Goal: Task Accomplishment & Management: Manage account settings

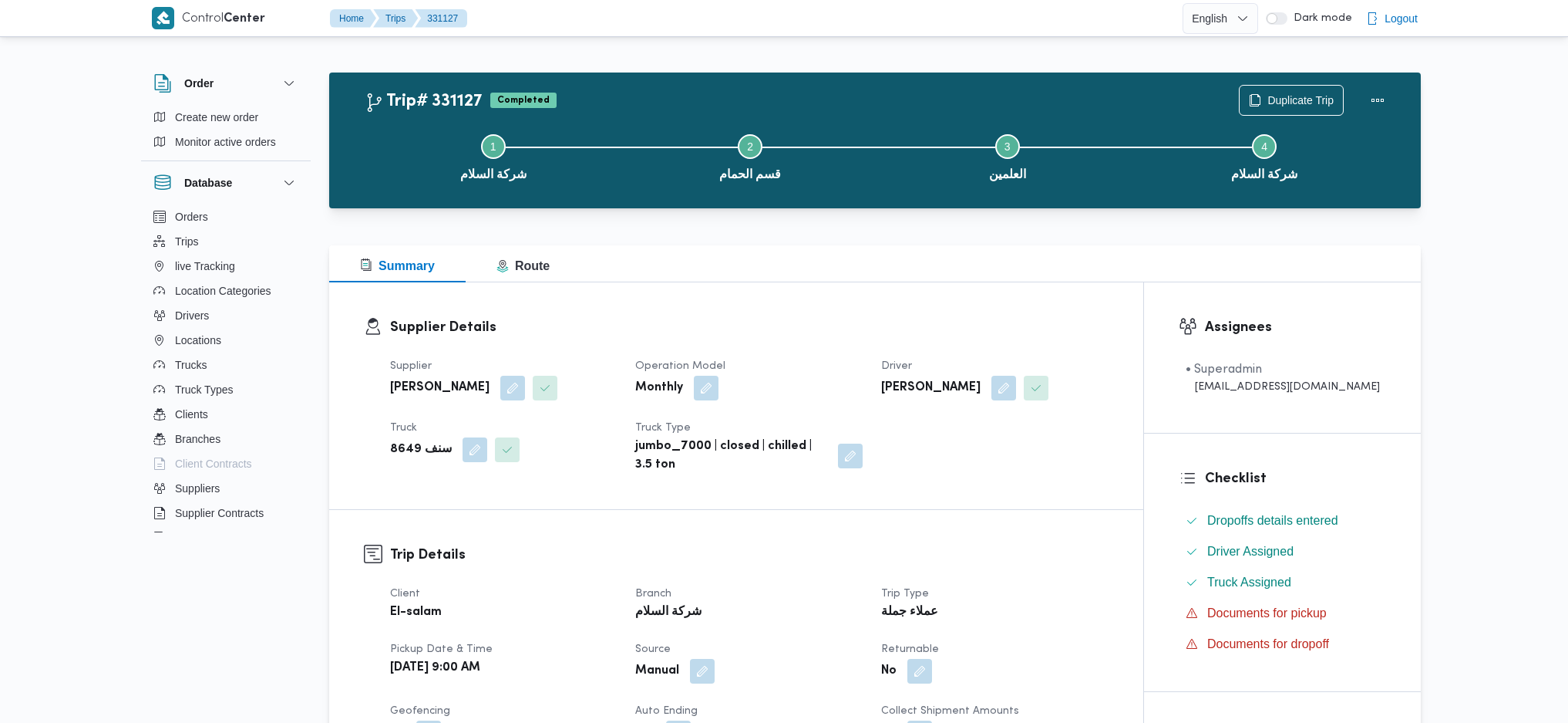
click at [467, 453] on button "button" at bounding box center [475, 450] width 25 height 25
click at [438, 513] on div at bounding box center [441, 511] width 8 height 25
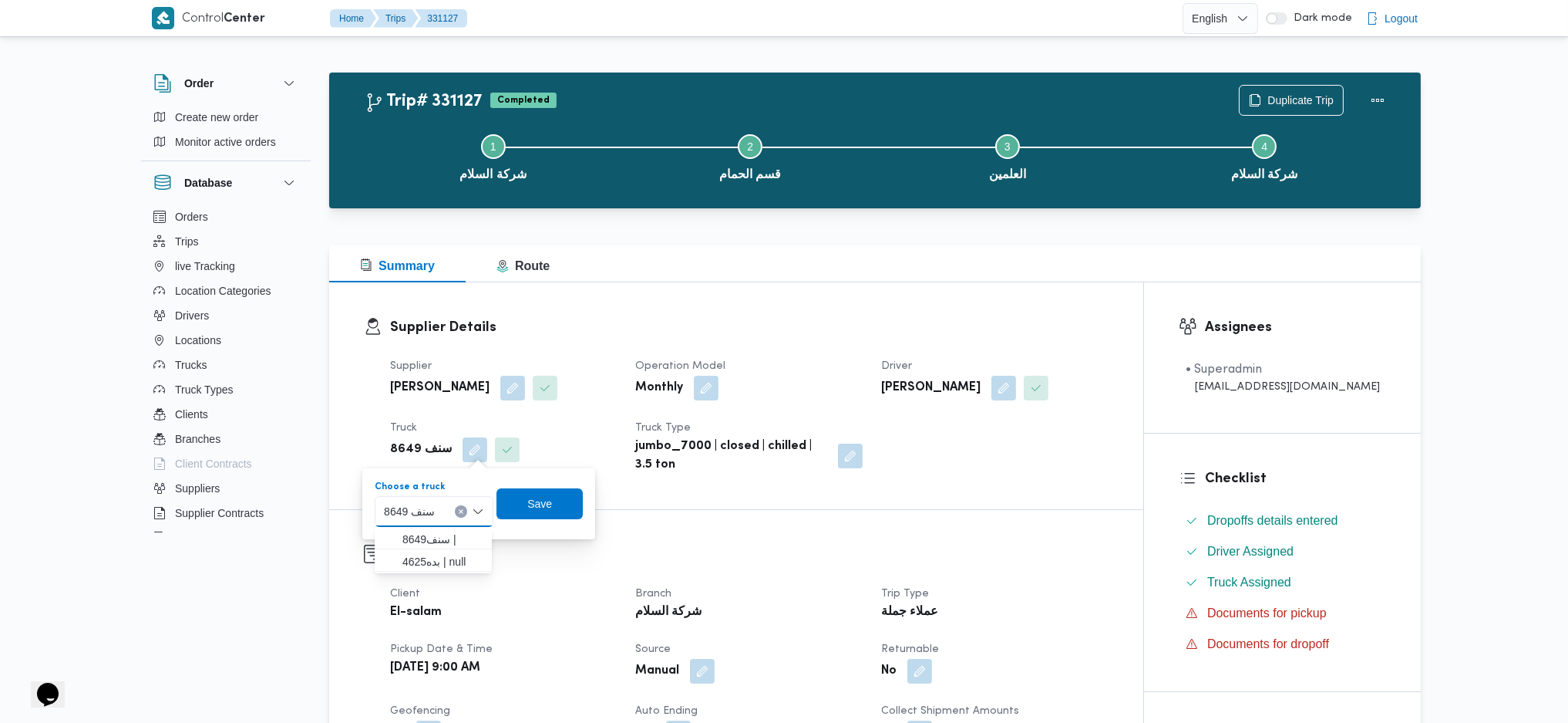
click at [787, 233] on div at bounding box center [874, 236] width 1091 height 19
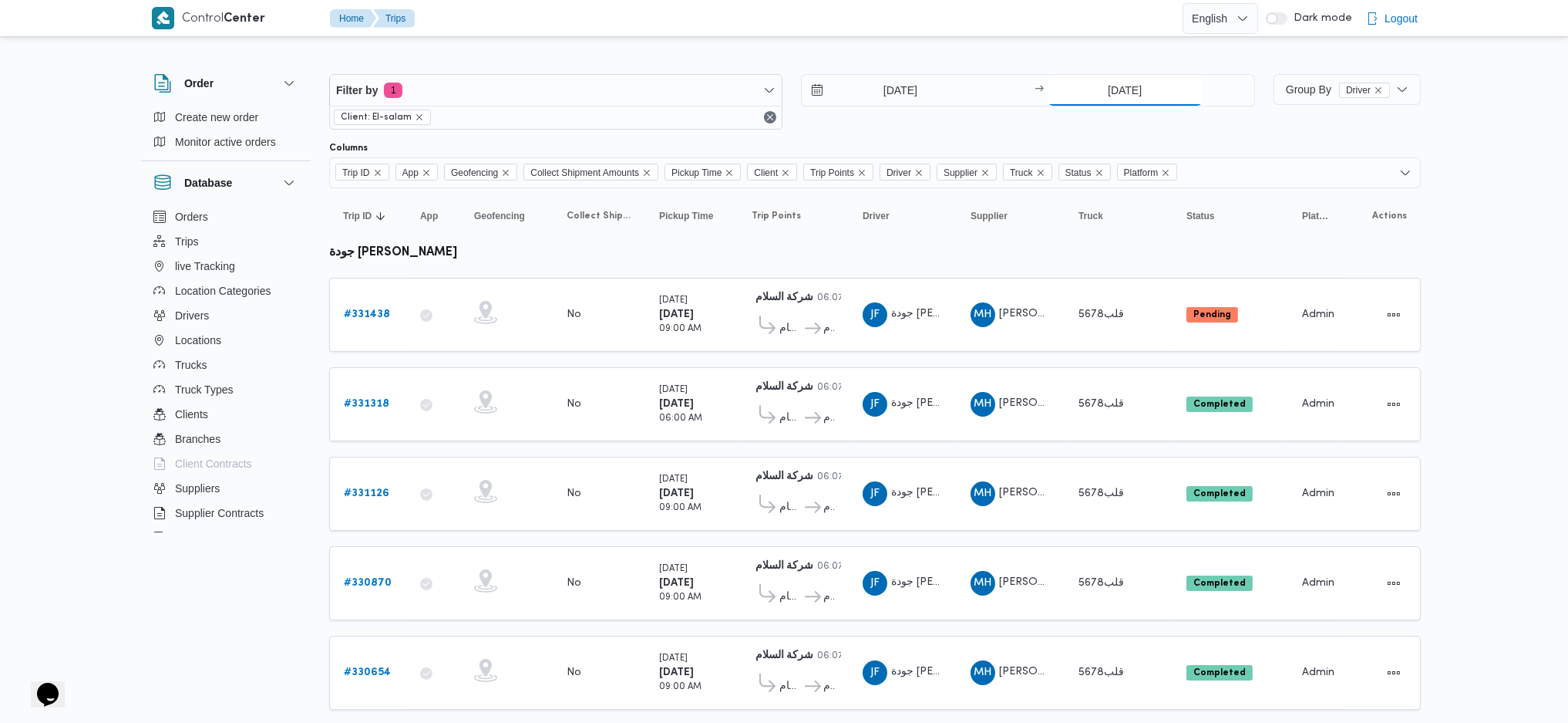
click at [1096, 88] on input "[DATE]" at bounding box center [1125, 90] width 153 height 30
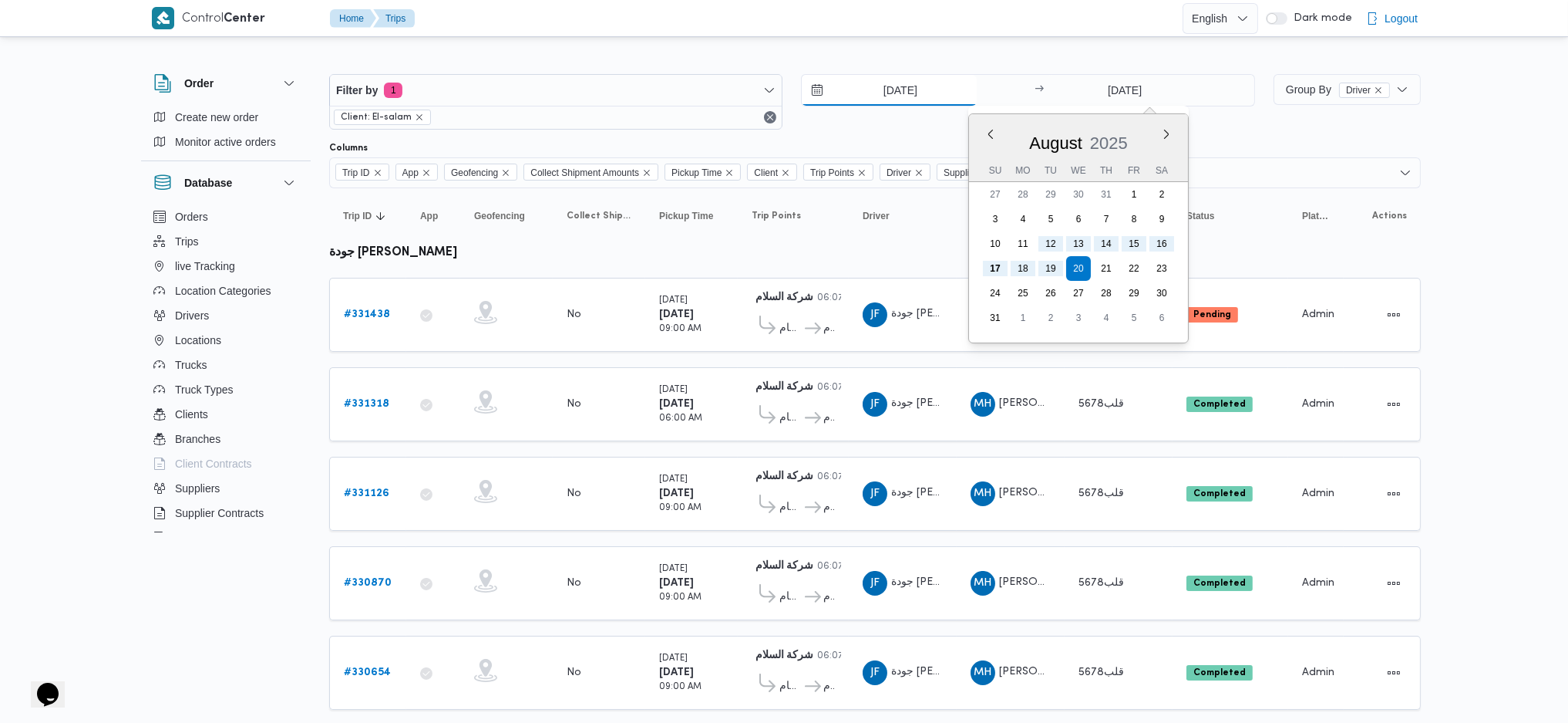
click at [904, 92] on input "[DATE]" at bounding box center [889, 90] width 175 height 30
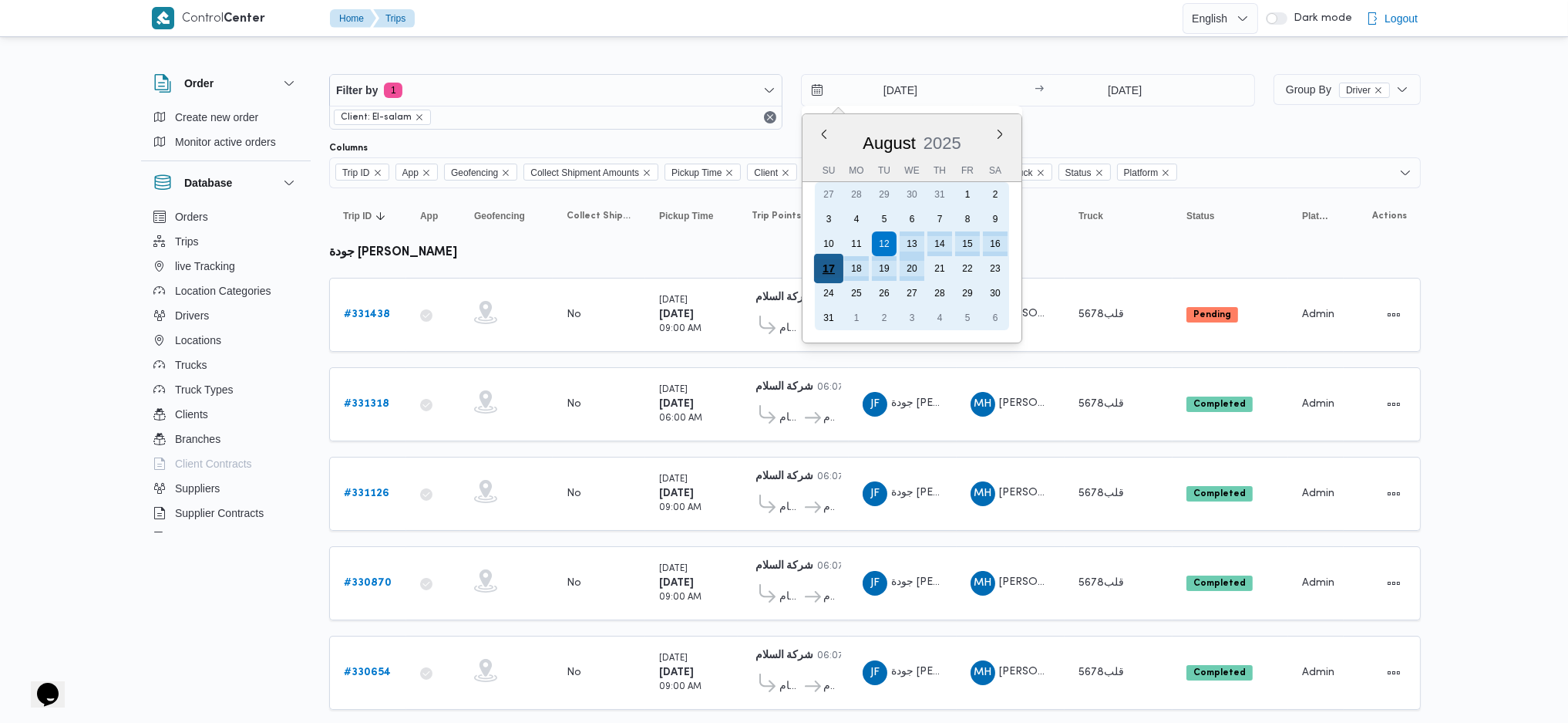
click at [839, 266] on div "17" at bounding box center [828, 268] width 29 height 29
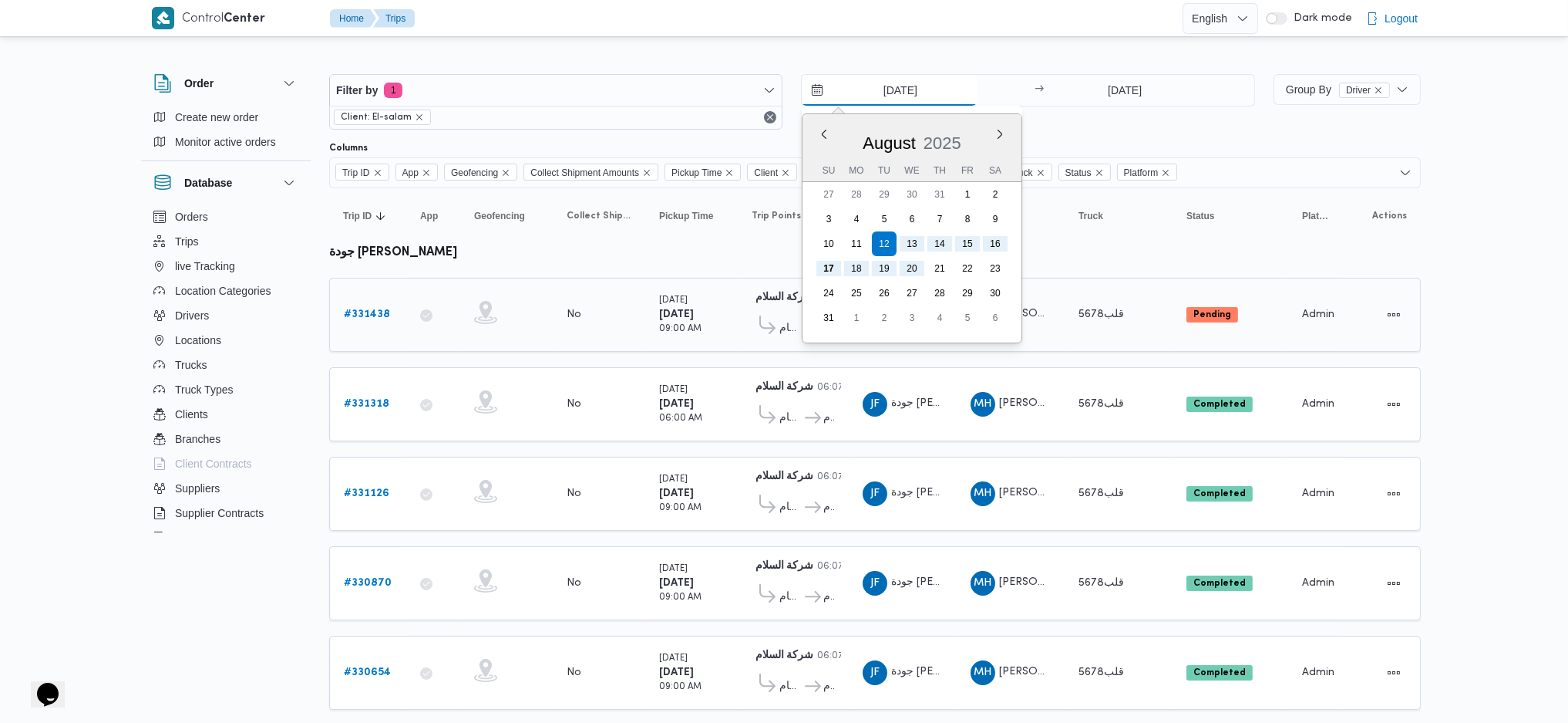
type input "[DATE]"
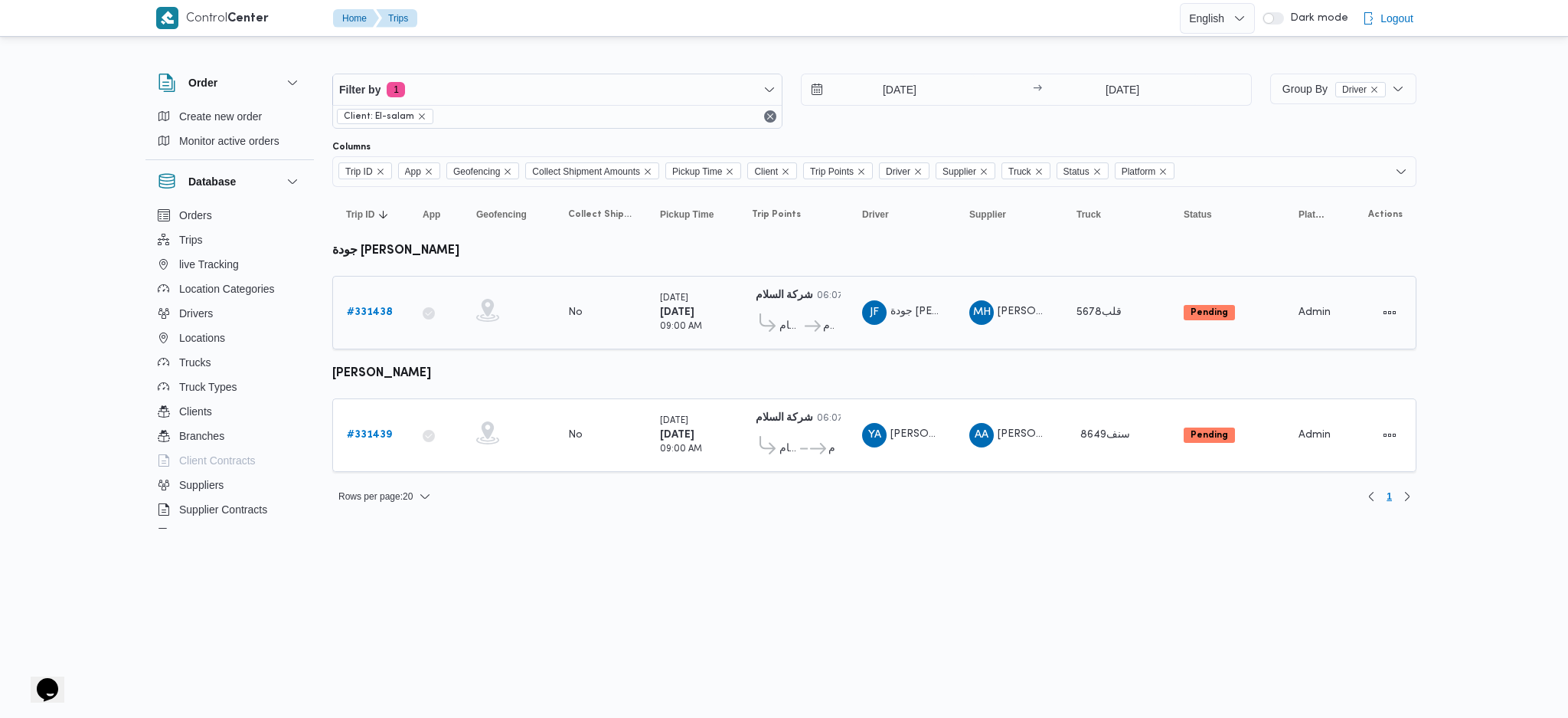
click at [368, 313] on b "# 331438" at bounding box center [369, 312] width 46 height 10
click at [883, 85] on input "[DATE]" at bounding box center [888, 89] width 174 height 30
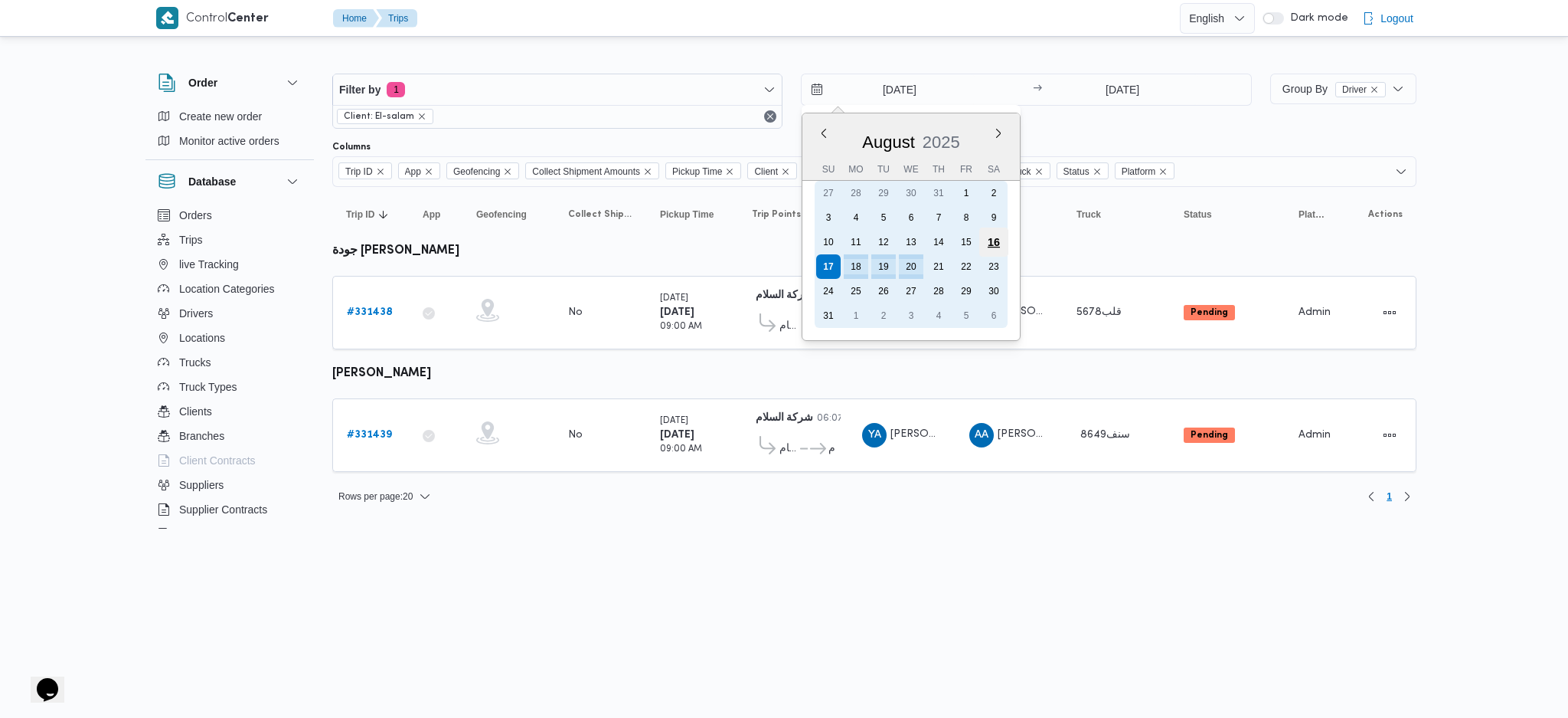
click at [994, 241] on div "16" at bounding box center [993, 241] width 29 height 29
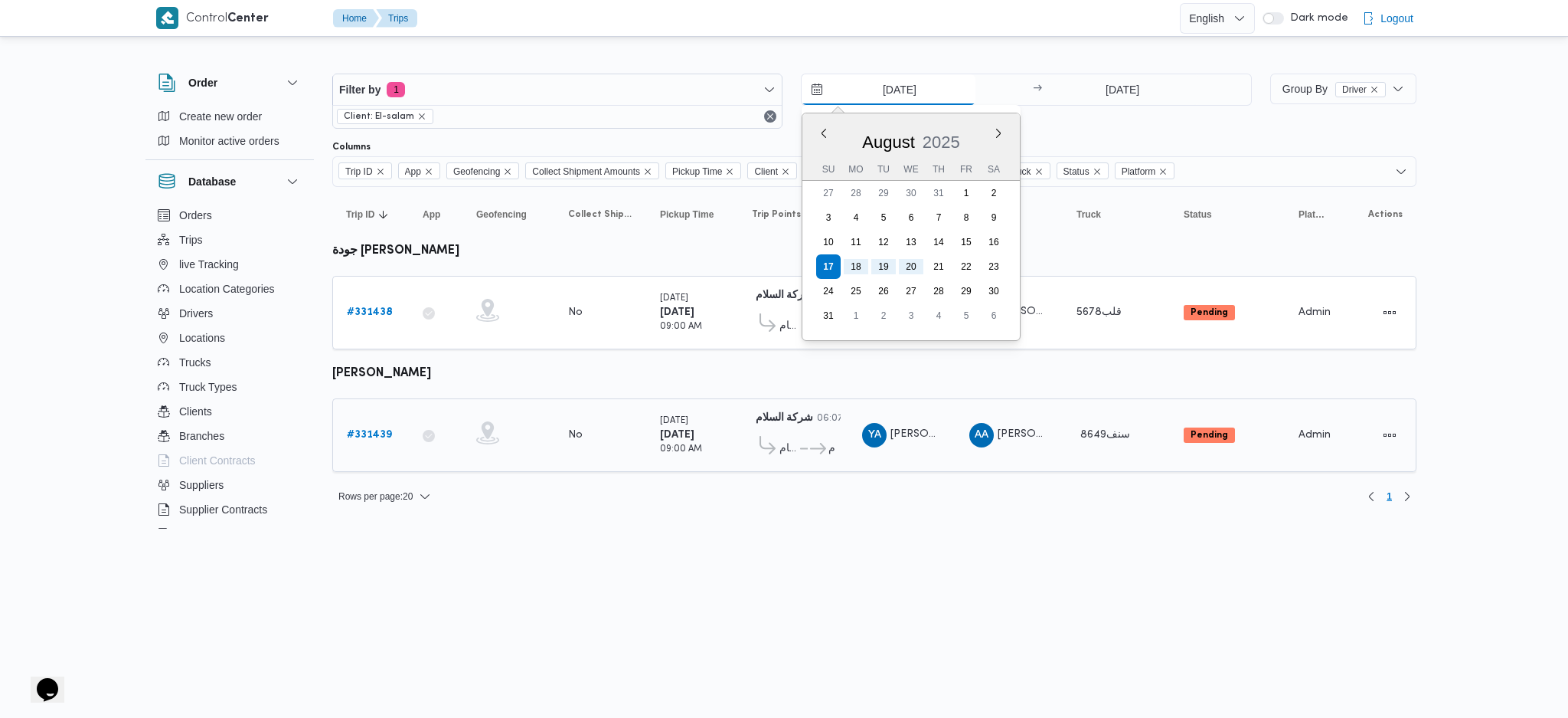
type input "[DATE]"
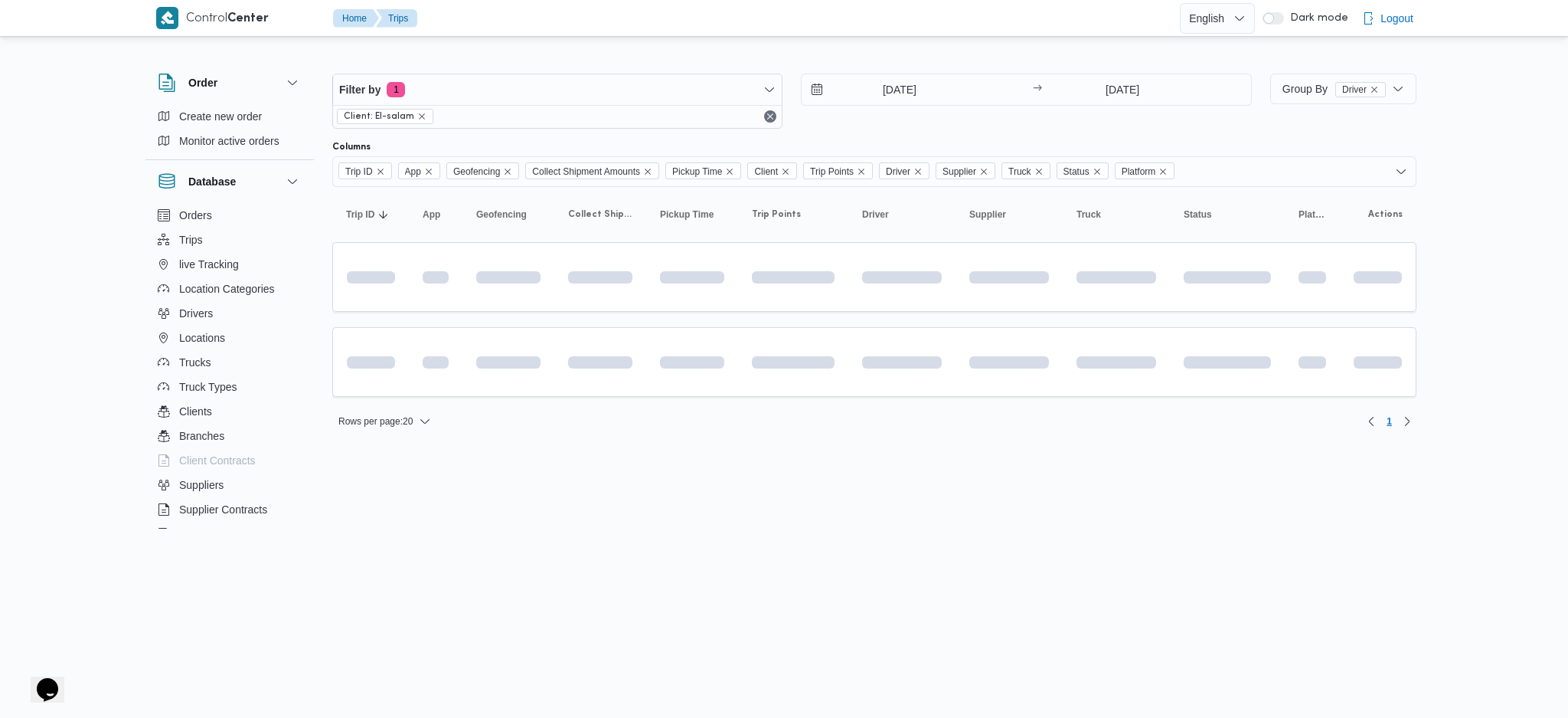
click at [819, 436] on div "Rows per page : 20 1" at bounding box center [874, 421] width 1102 height 36
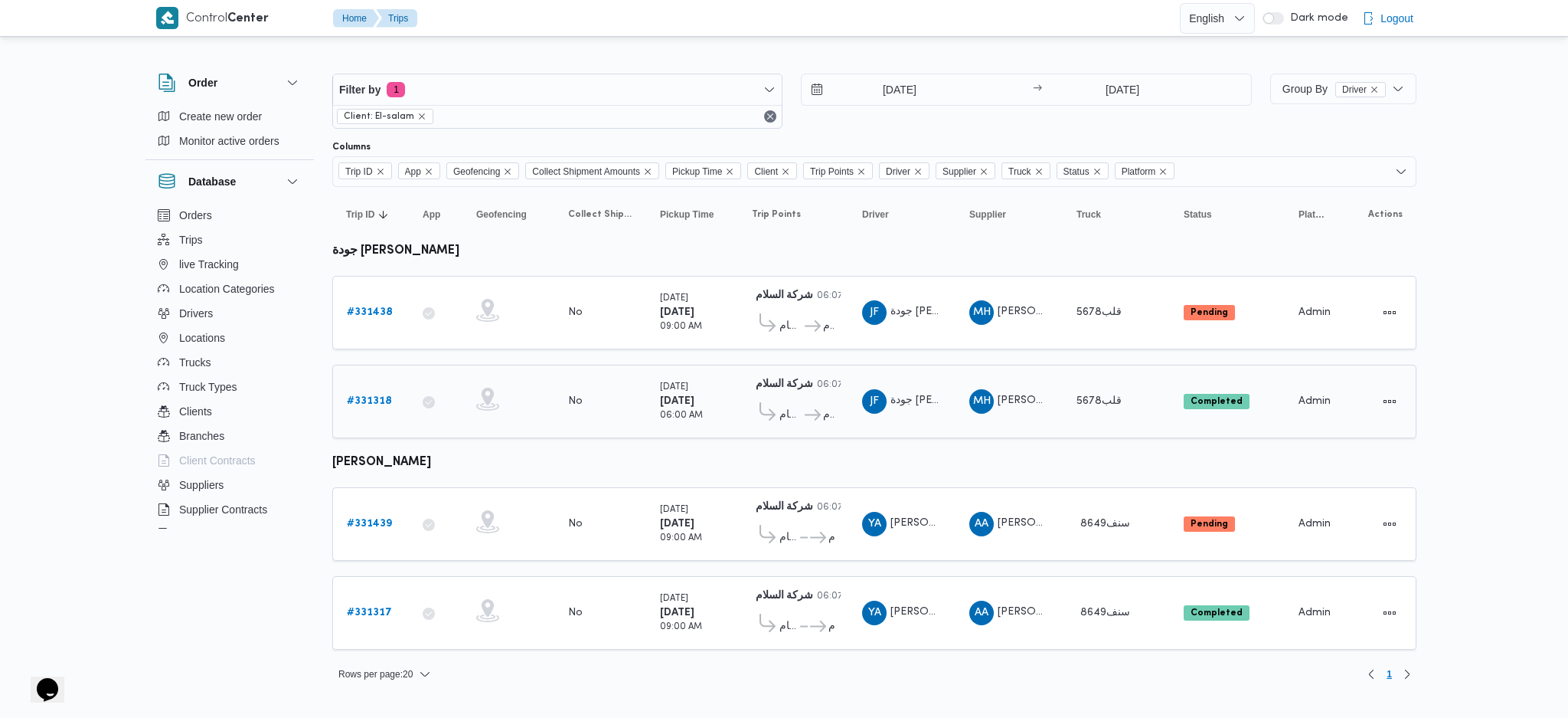
click at [387, 403] on b "# 331318" at bounding box center [369, 401] width 45 height 10
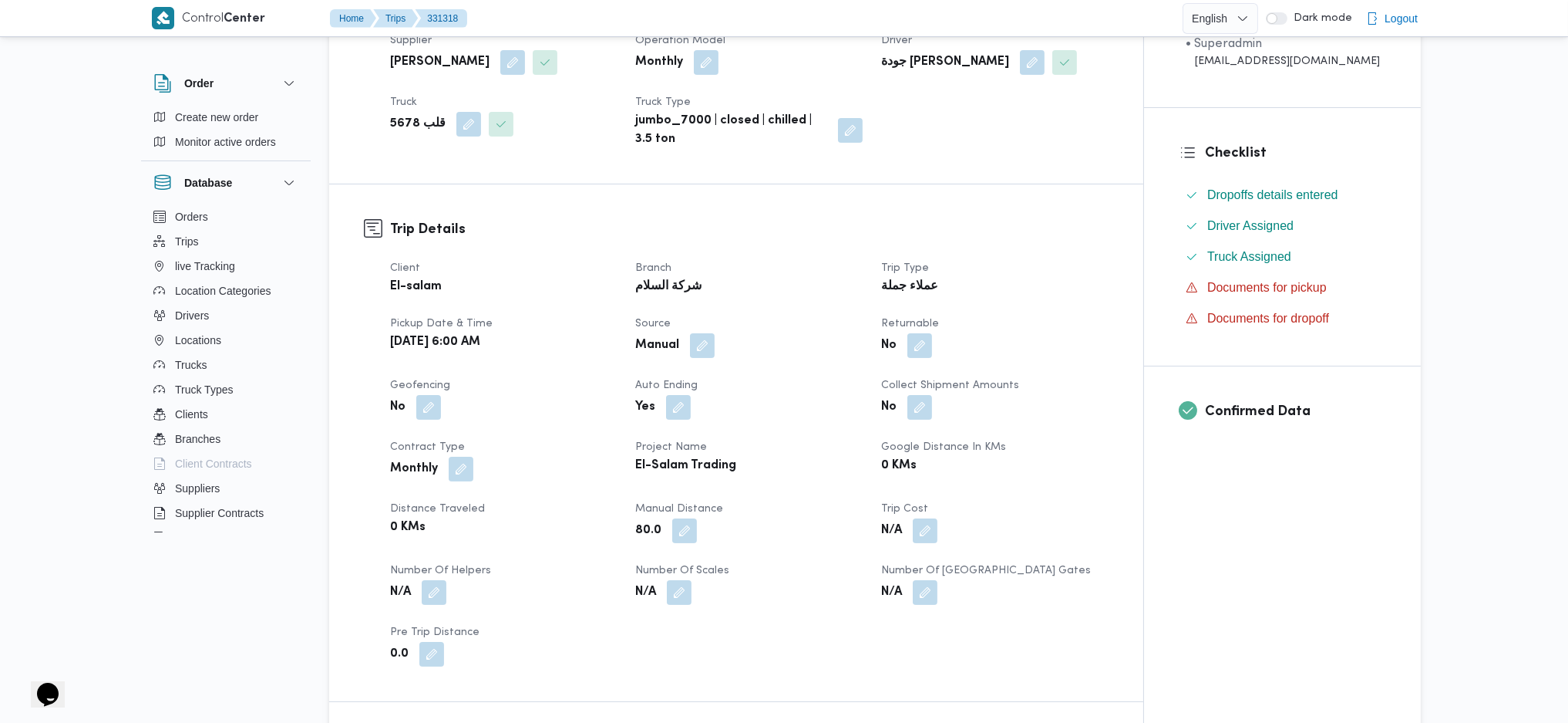
scroll to position [514, 0]
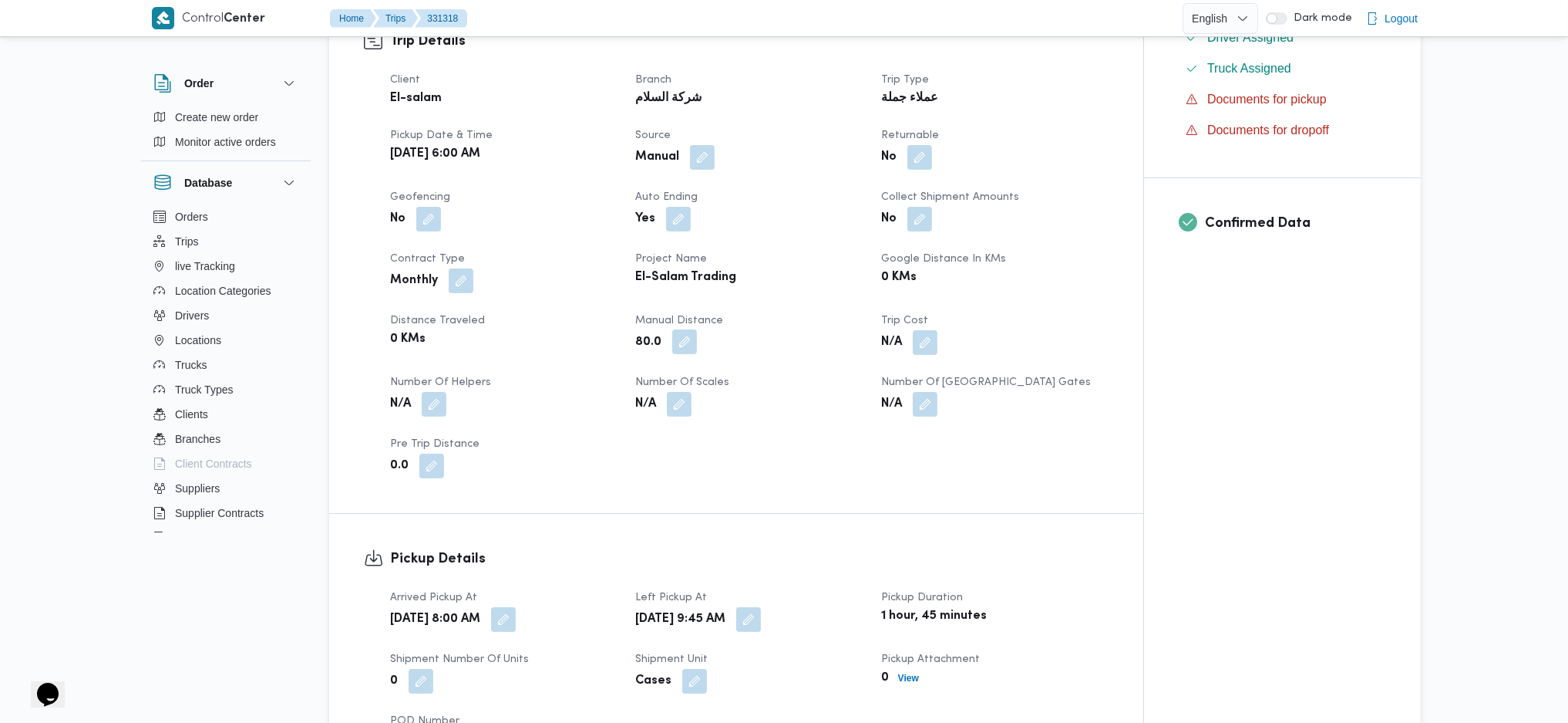
click at [684, 339] on button "button" at bounding box center [684, 342] width 25 height 25
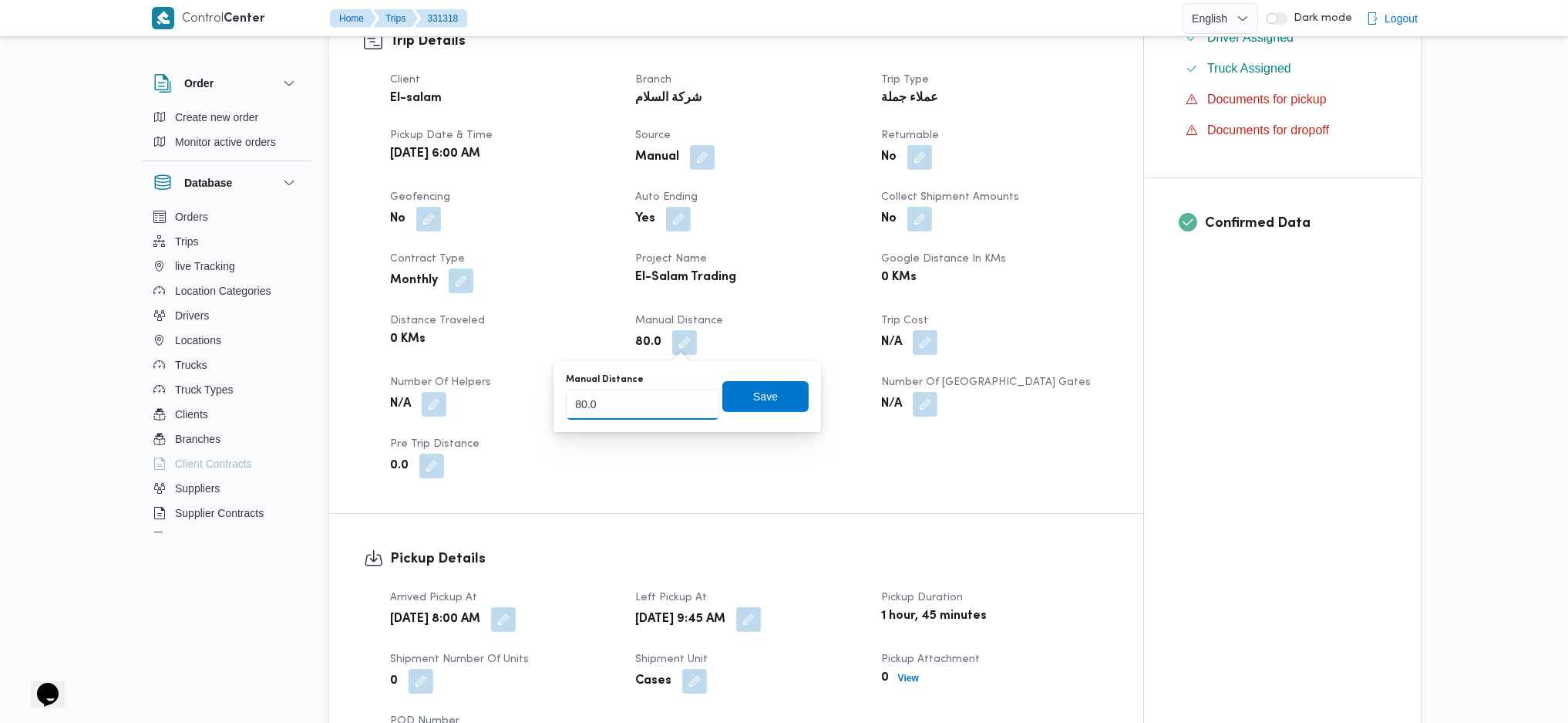
click at [656, 416] on input "80.0" at bounding box center [642, 403] width 153 height 30
type input "81"
click at [691, 396] on input "81" at bounding box center [642, 403] width 153 height 30
click at [741, 398] on span "Save" at bounding box center [766, 395] width 87 height 30
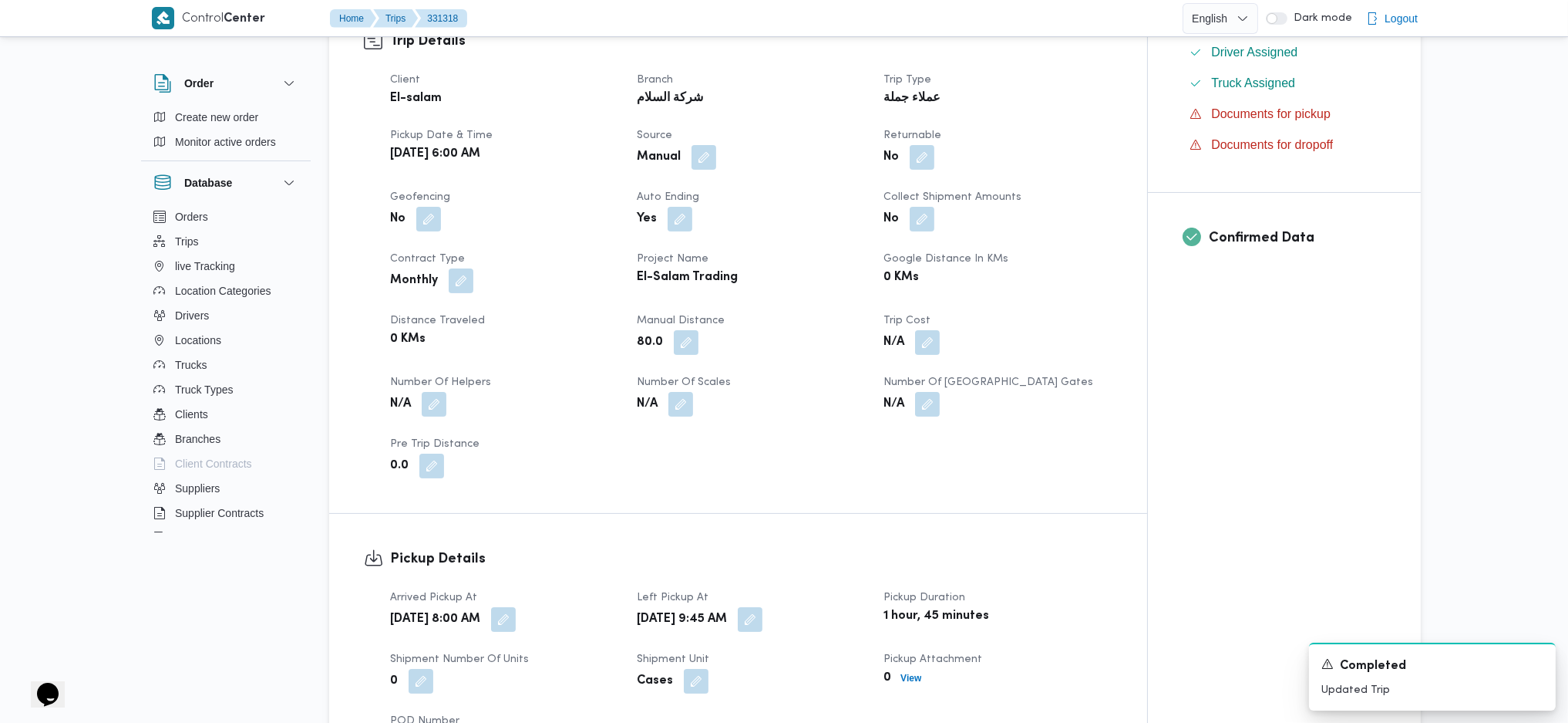
scroll to position [0, 0]
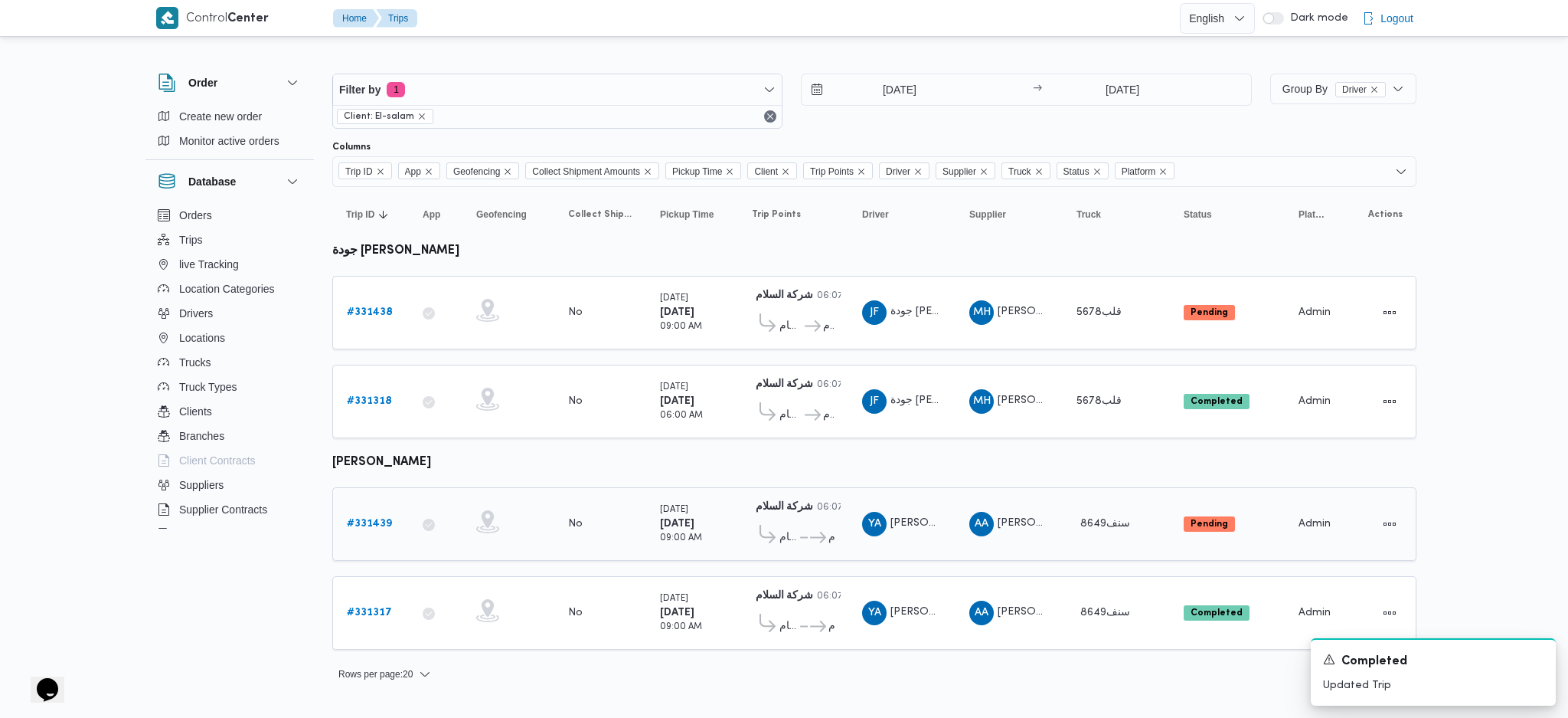
drag, startPoint x: 376, startPoint y: 518, endPoint x: 353, endPoint y: 518, distance: 23.0
click at [353, 519] on b "# 331439" at bounding box center [369, 523] width 45 height 10
click at [384, 307] on b "# 331438" at bounding box center [369, 312] width 46 height 10
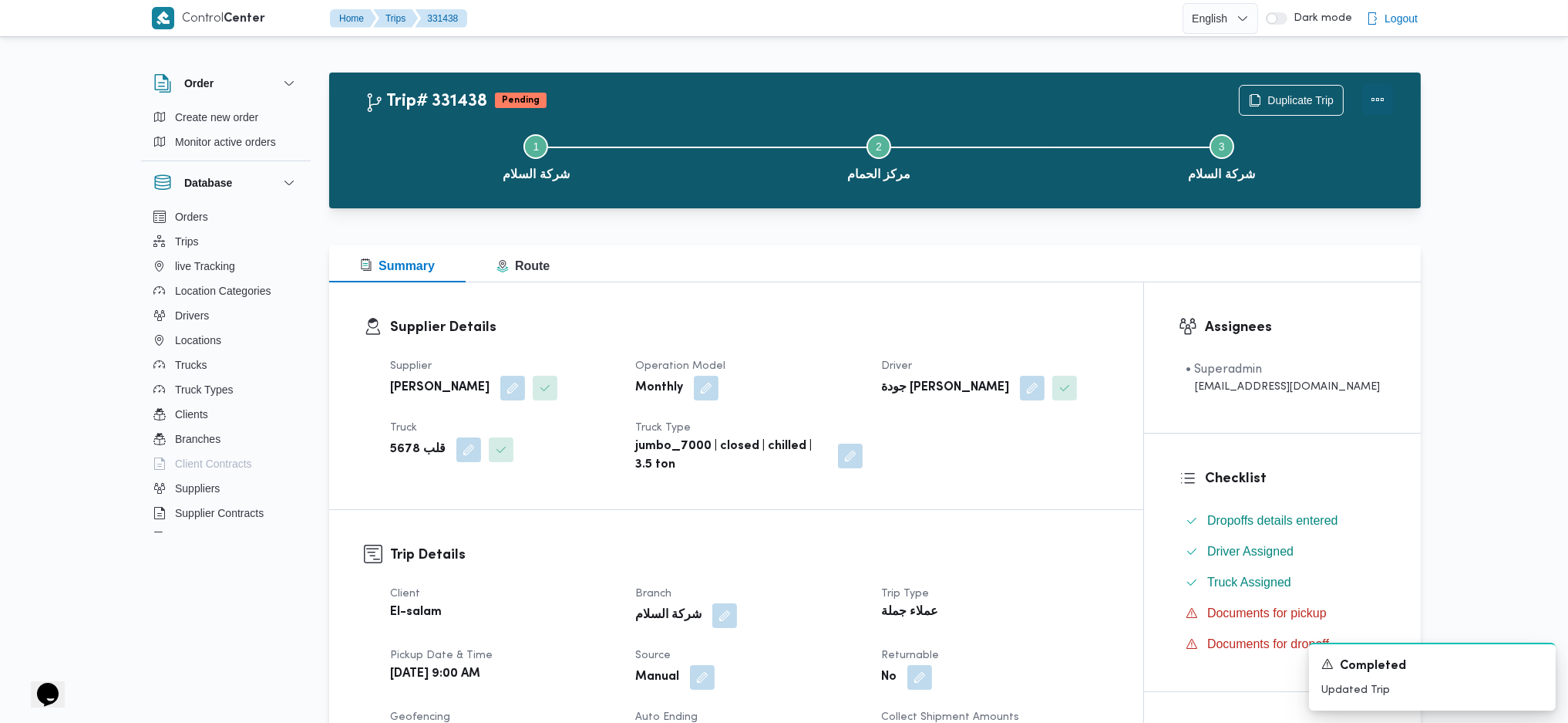
click at [1383, 111] on button "Actions" at bounding box center [1377, 99] width 30 height 30
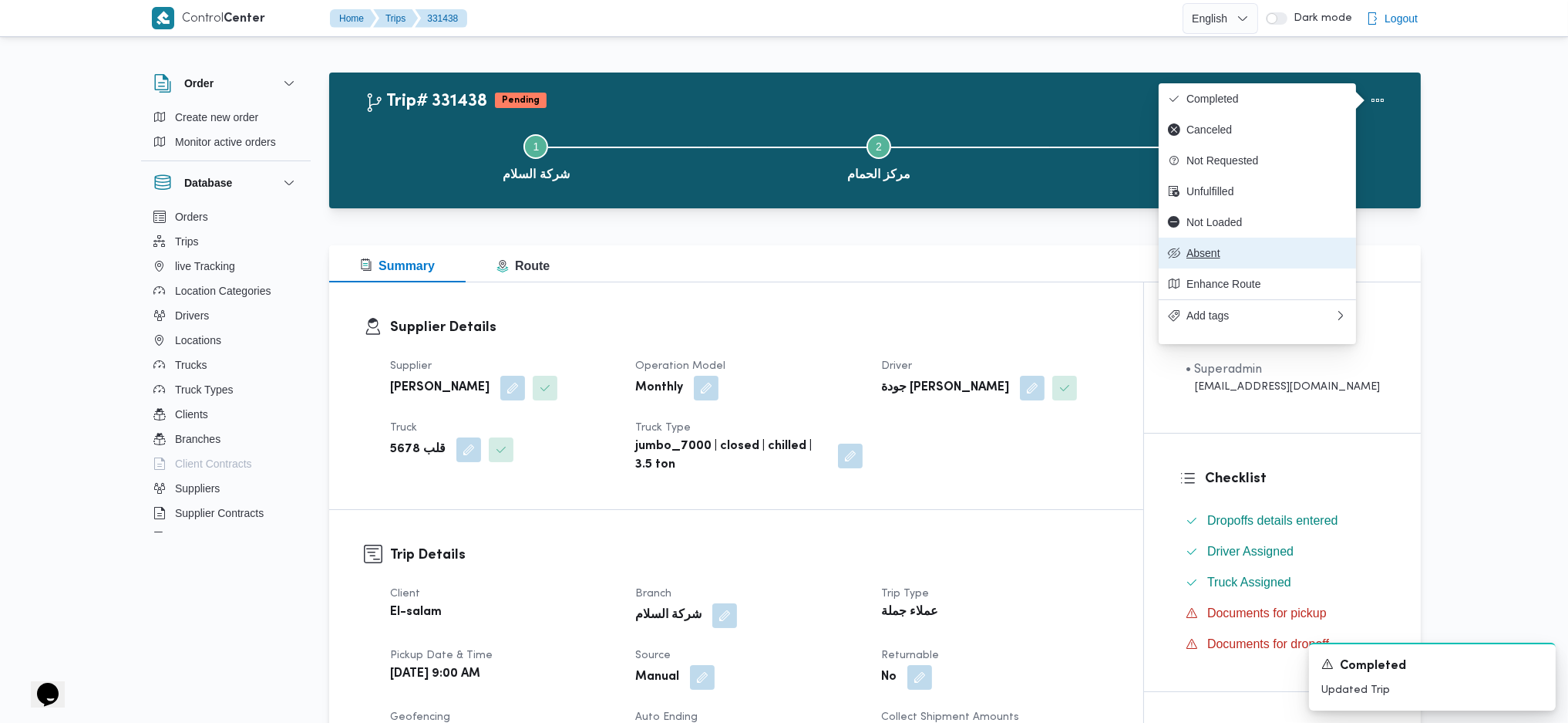
click at [1214, 259] on span "Absent" at bounding box center [1266, 253] width 160 height 13
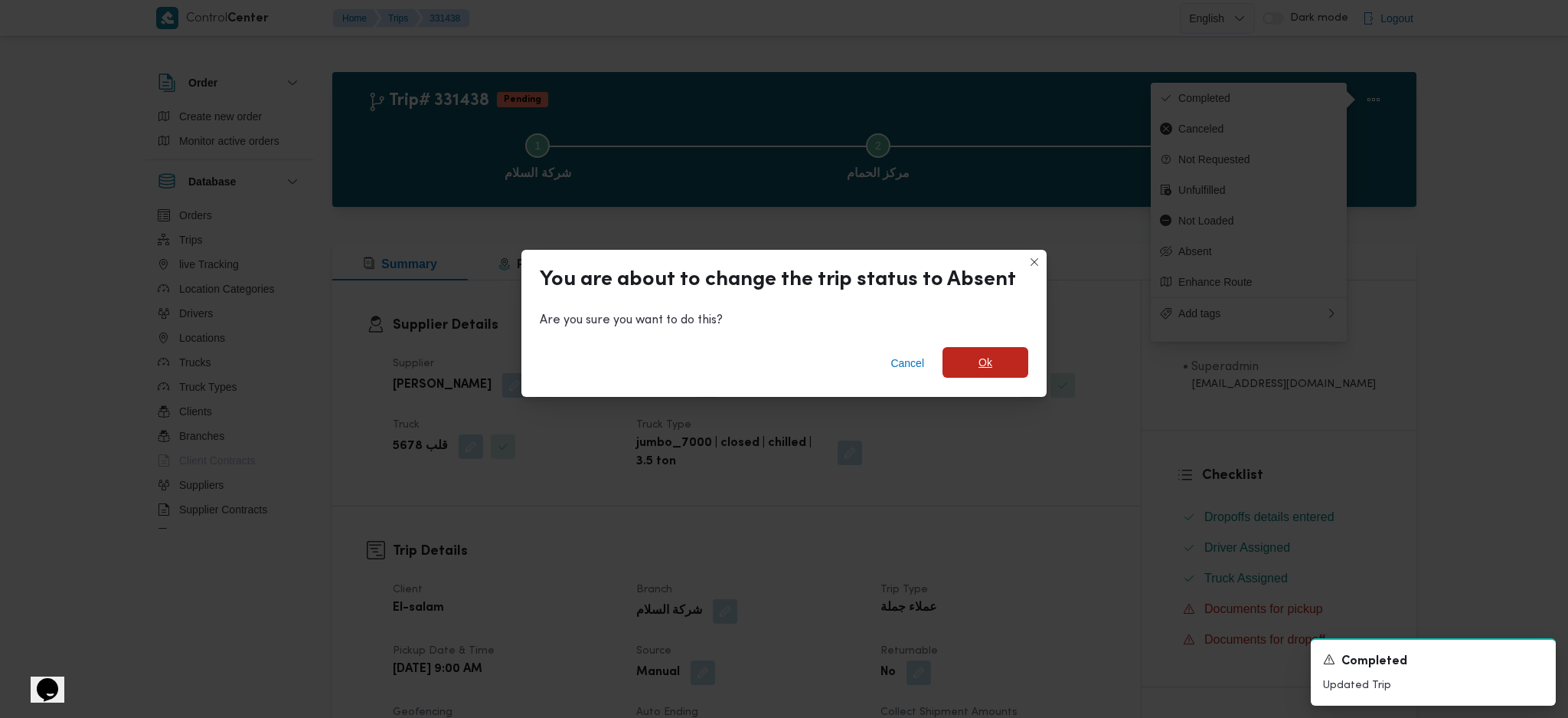
click at [985, 374] on span "Ok" at bounding box center [985, 362] width 86 height 30
